Goal: Find contact information: Find contact information

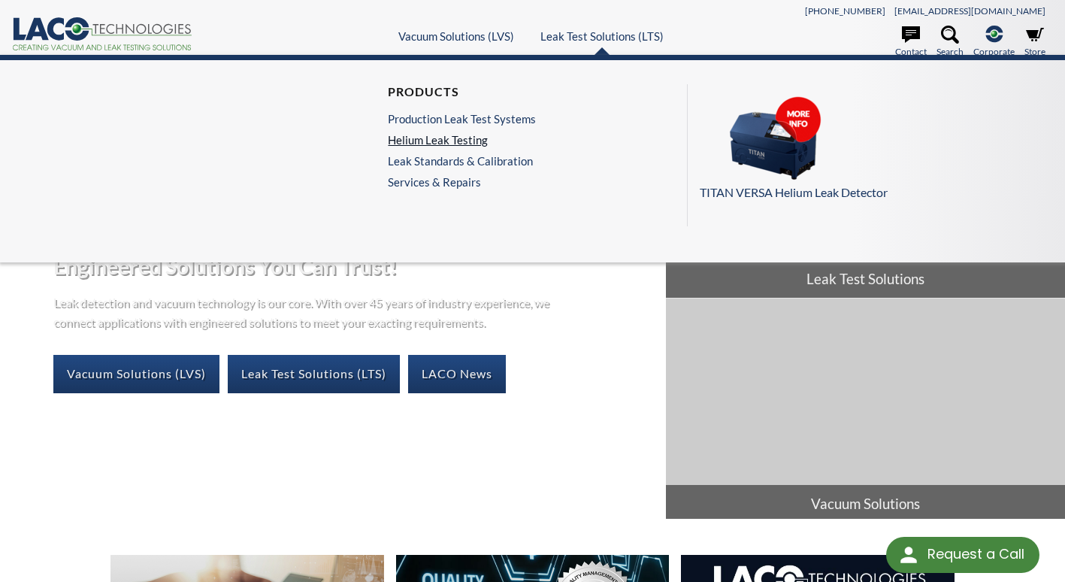
click at [441, 146] on link "Helium Leak Testing" at bounding box center [462, 140] width 148 height 14
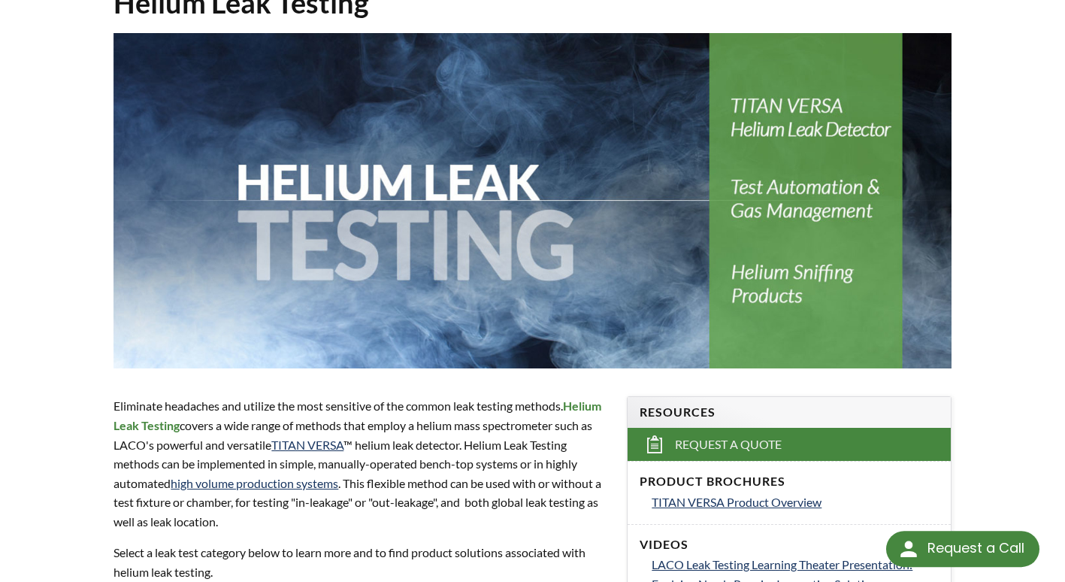
select select "Widget de idiomas del Traductor"
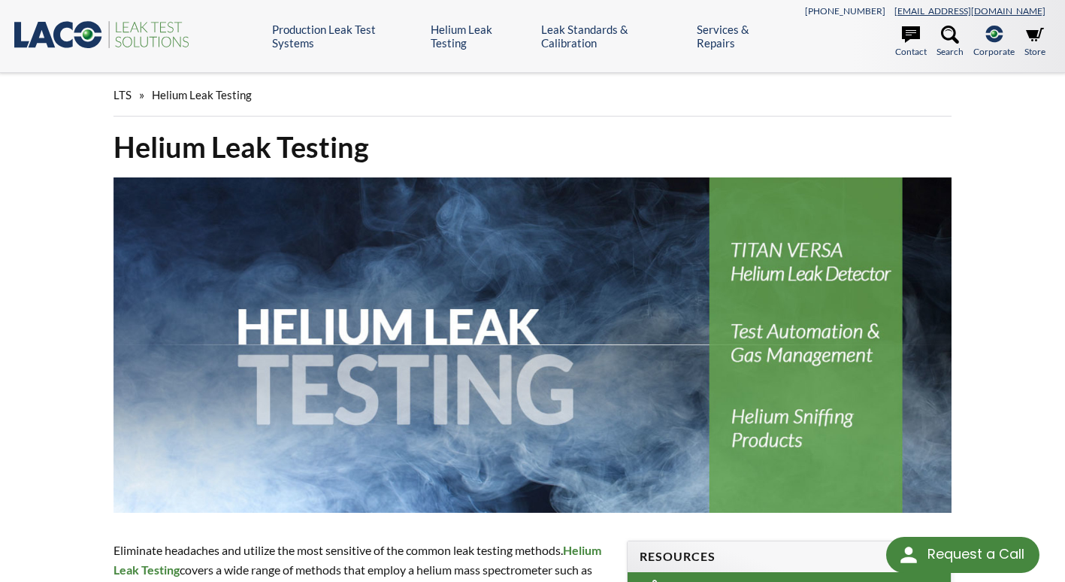
click at [1005, 11] on link "[EMAIL_ADDRESS][DOMAIN_NAME]" at bounding box center [969, 10] width 151 height 11
